Goal: Navigation & Orientation: Find specific page/section

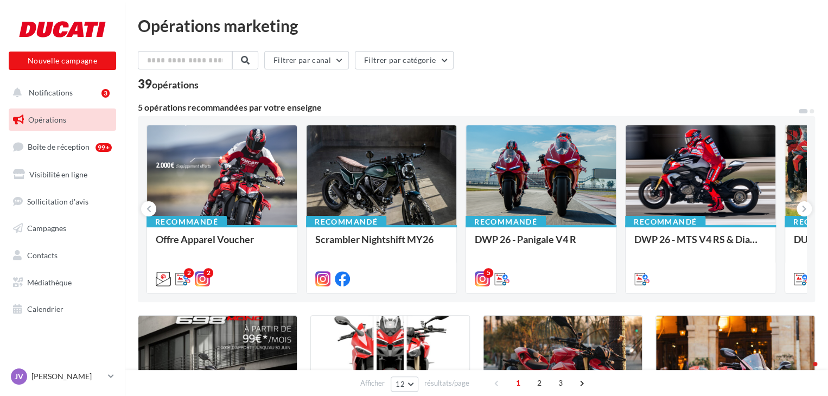
click at [502, 85] on div "39 opérations" at bounding box center [476, 85] width 677 height 14
click at [52, 95] on span "Notifications" at bounding box center [51, 92] width 44 height 9
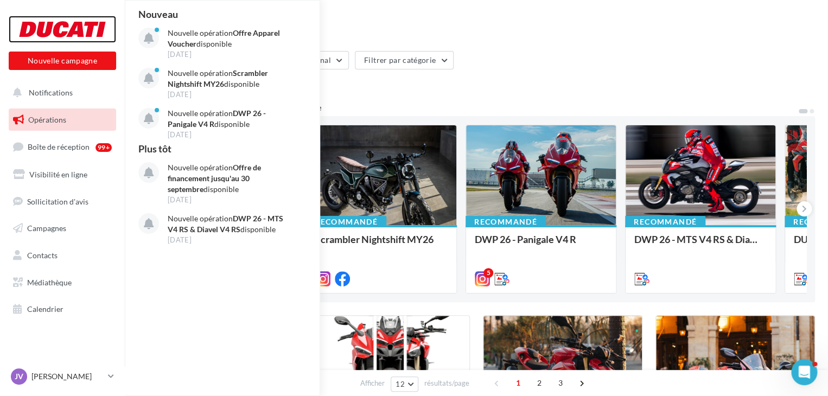
click at [72, 21] on div at bounding box center [62, 29] width 87 height 27
